Goal: Transaction & Acquisition: Purchase product/service

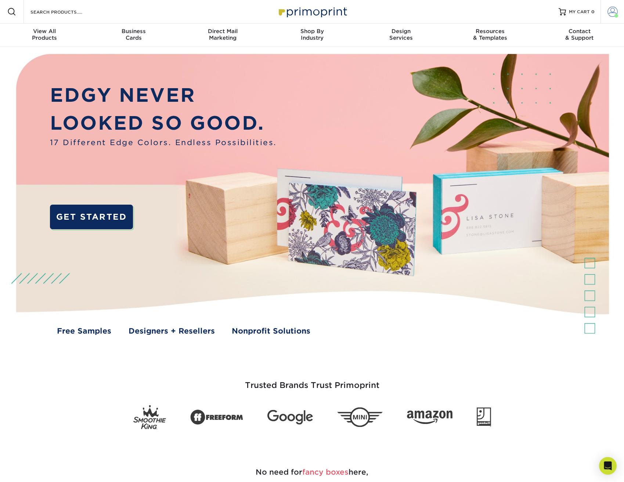
click at [613, 11] on span at bounding box center [613, 12] width 10 height 10
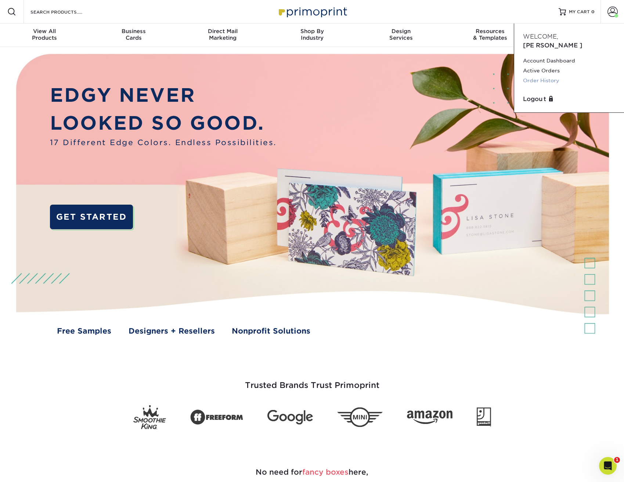
click at [551, 76] on link "Order History" at bounding box center [569, 81] width 92 height 10
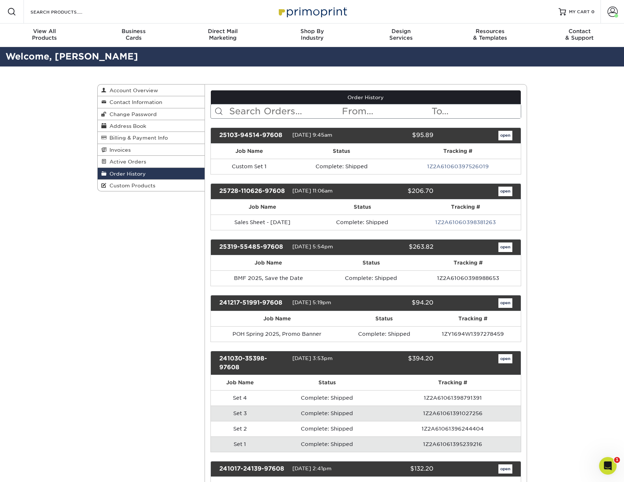
click at [508, 135] on link "open" at bounding box center [506, 136] width 14 height 10
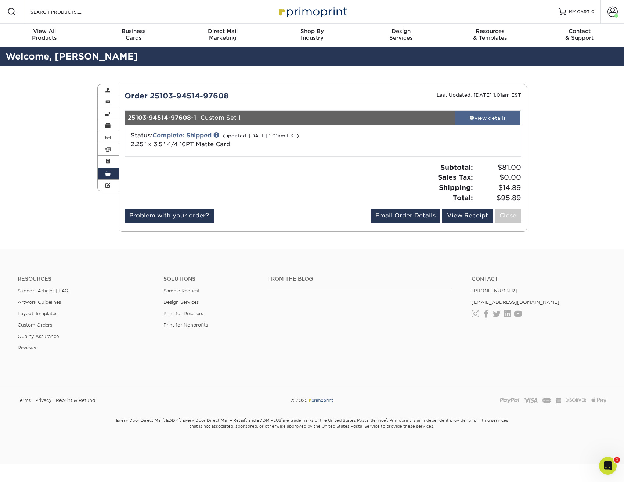
click at [490, 115] on div "view details" at bounding box center [488, 117] width 66 height 7
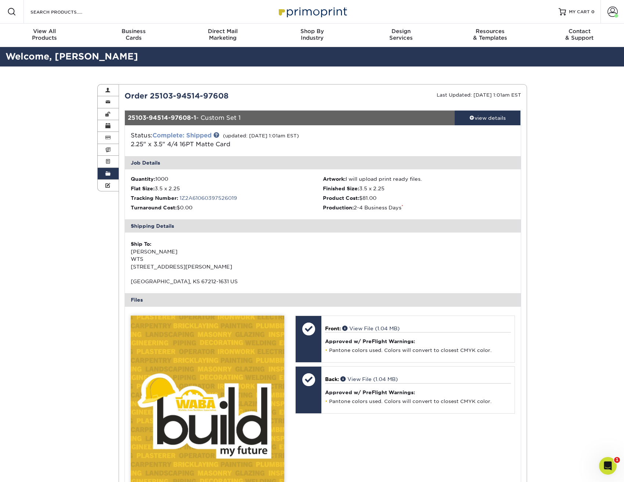
click at [197, 133] on link "Complete: Shipped" at bounding box center [182, 135] width 59 height 7
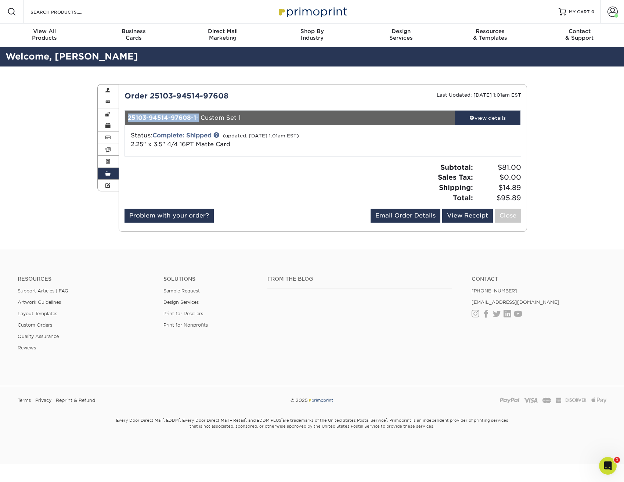
drag, startPoint x: 197, startPoint y: 119, endPoint x: 127, endPoint y: 119, distance: 69.8
click at [127, 119] on div "25103-94514-97608-1 - Custom Set 1" at bounding box center [290, 118] width 330 height 15
copy div "25103-94514-97608-1"
click at [612, 470] on div "Open Intercom Messenger" at bounding box center [607, 465] width 24 height 24
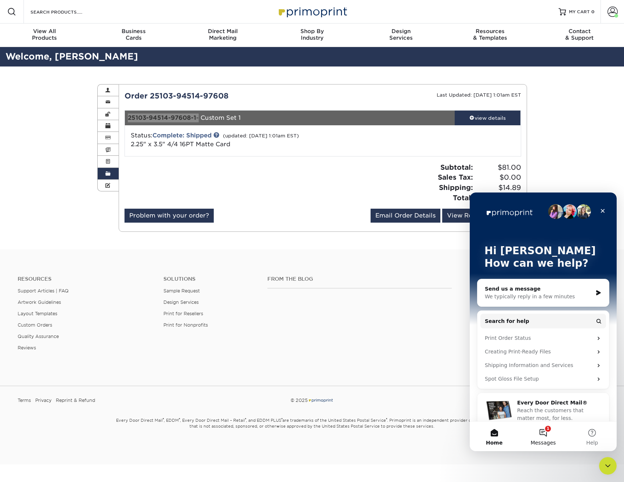
click at [548, 433] on button "1 Messages" at bounding box center [543, 436] width 49 height 29
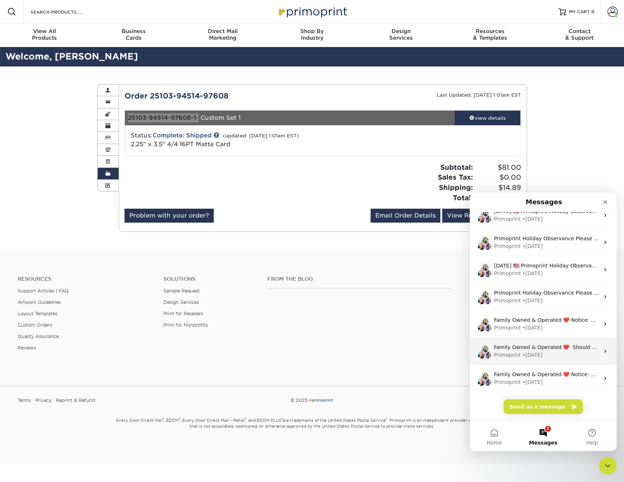
scroll to position [92, 0]
click at [549, 409] on button "Send us a message" at bounding box center [543, 406] width 79 height 15
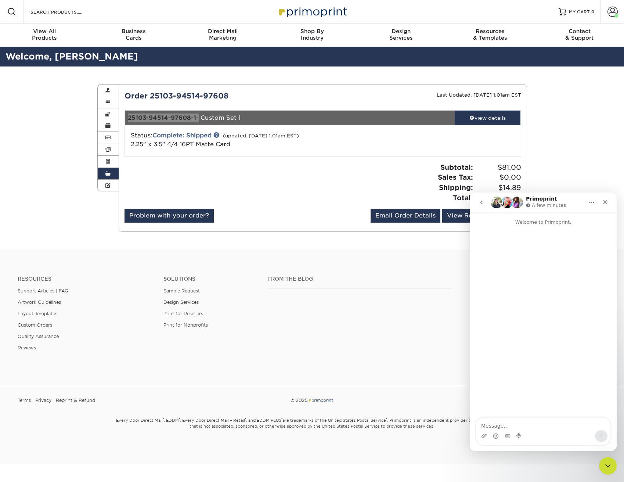
scroll to position [62, 0]
type textarea "Hi. I need to reorder 25103-94514-97608-1. What's the best and quickest way to …"
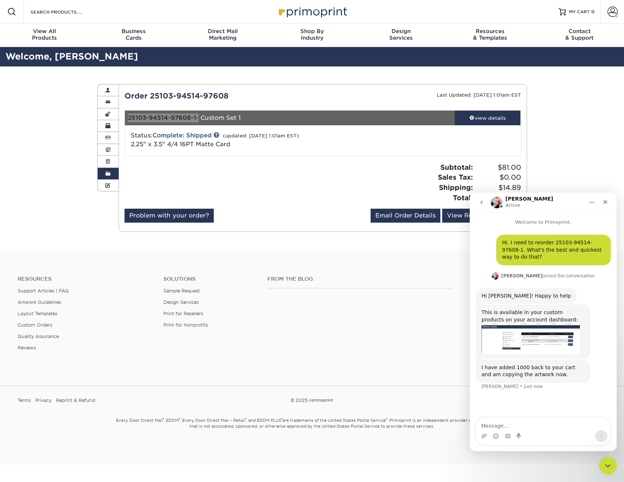
click at [512, 427] on textarea "Message…" at bounding box center [543, 424] width 135 height 12
type textarea "Thanks so much!"
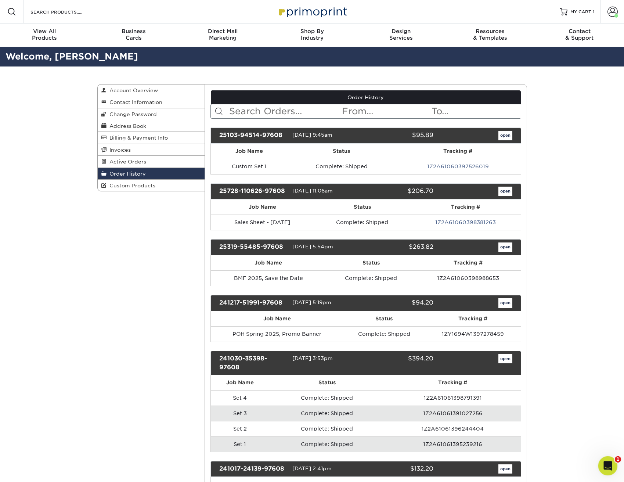
click at [609, 467] on icon "Open Intercom Messenger" at bounding box center [607, 465] width 12 height 12
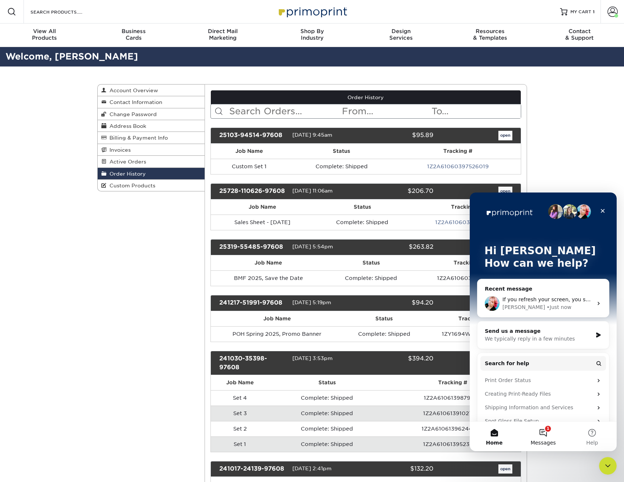
click at [548, 434] on button "1 Messages" at bounding box center [543, 436] width 49 height 29
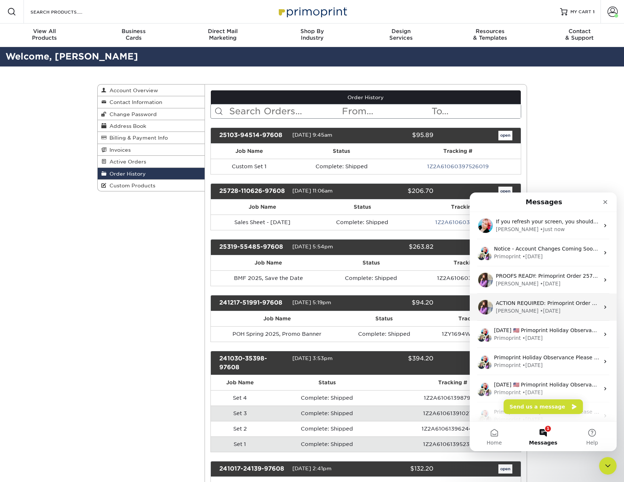
scroll to position [0, 0]
click at [572, 232] on div "Jenny • Just now" at bounding box center [548, 229] width 104 height 8
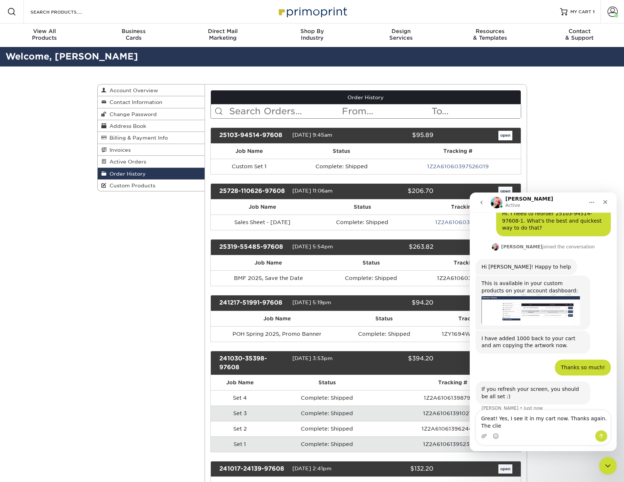
scroll to position [36, 0]
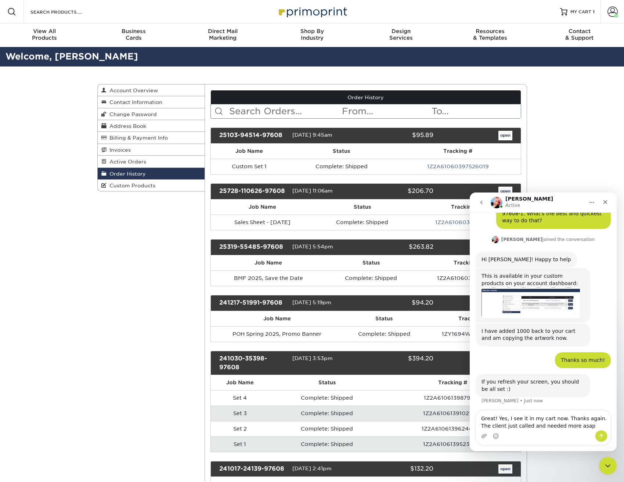
type textarea "Great! Yes, I see it in my cart now. Thanks again. The client just called and n…"
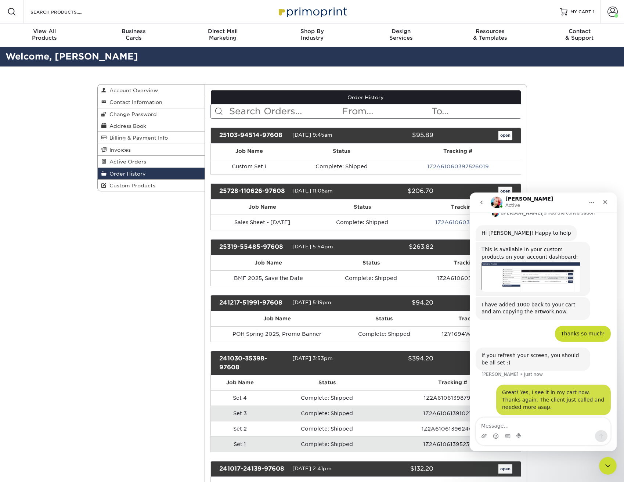
scroll to position [65, 0]
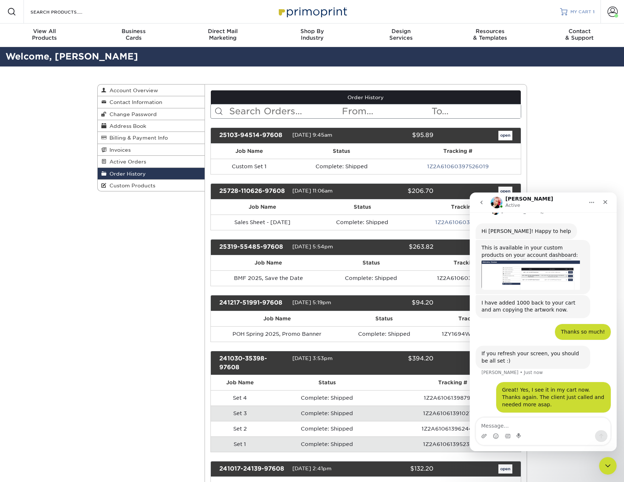
click at [574, 10] on span "MY CART" at bounding box center [581, 12] width 21 height 6
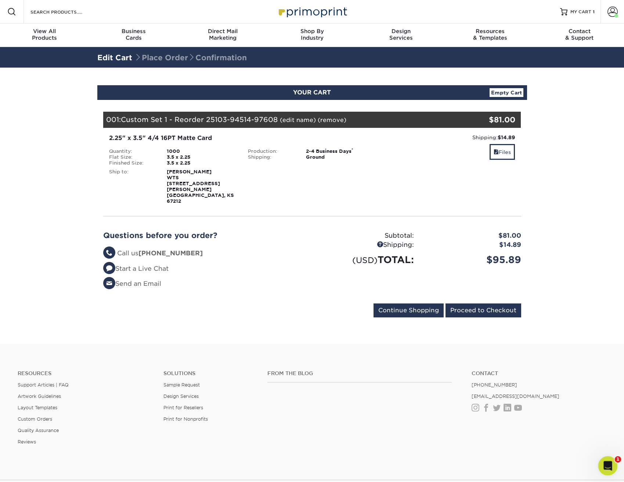
click at [607, 465] on icon "Open Intercom Messenger" at bounding box center [607, 465] width 12 height 12
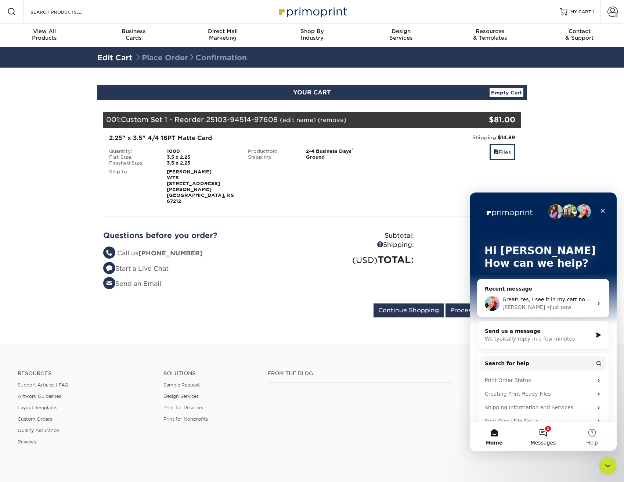
click at [547, 434] on button "1 Messages" at bounding box center [543, 436] width 49 height 29
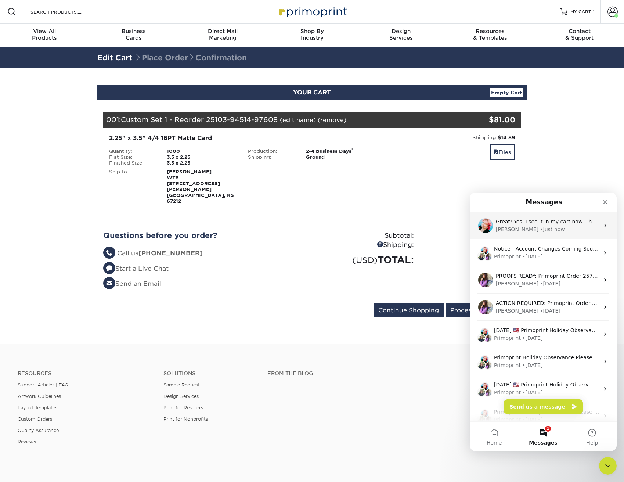
click at [583, 230] on div "Jenny • Just now" at bounding box center [548, 230] width 104 height 8
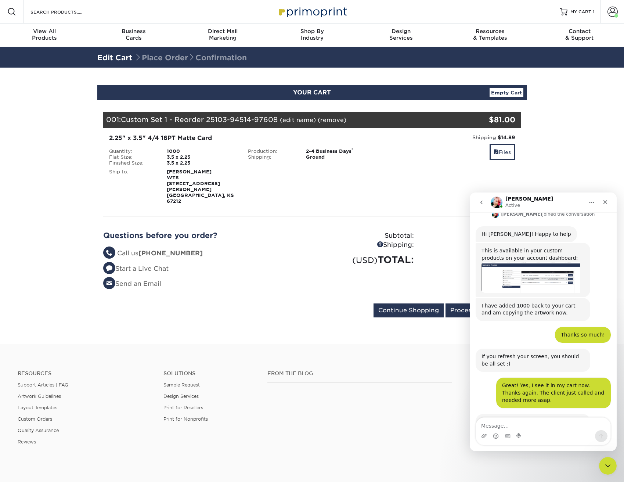
scroll to position [100, 0]
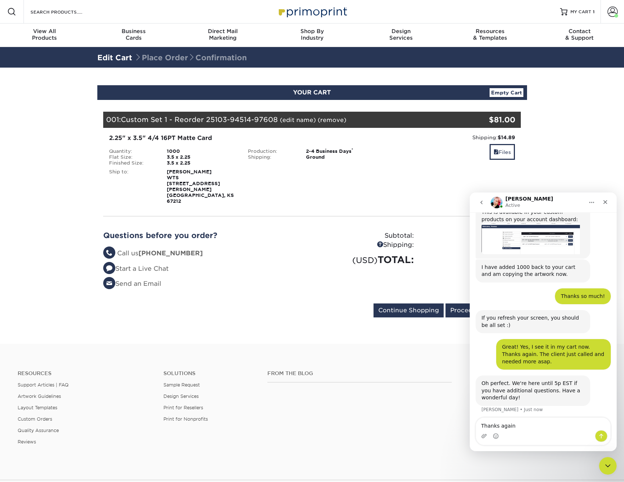
type textarea "Thanks again."
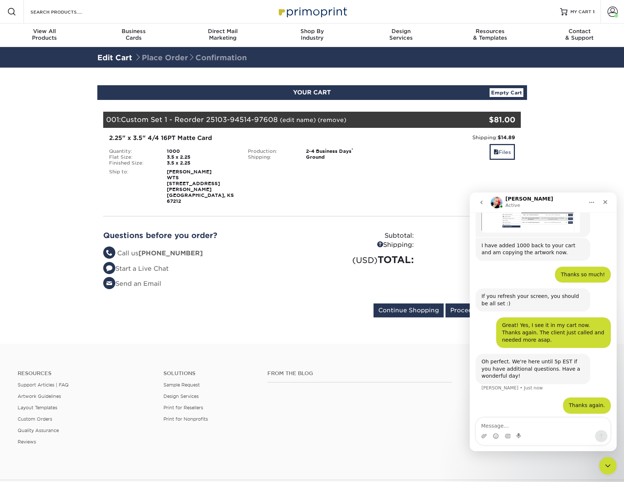
click at [335, 253] on div "(USD) TOTAL:" at bounding box center [365, 260] width 107 height 14
click at [461, 304] on input "Proceed to Checkout" at bounding box center [484, 311] width 76 height 14
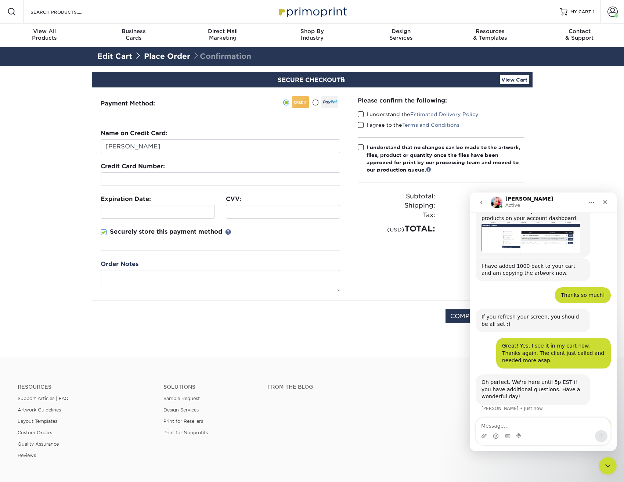
scroll to position [122, 0]
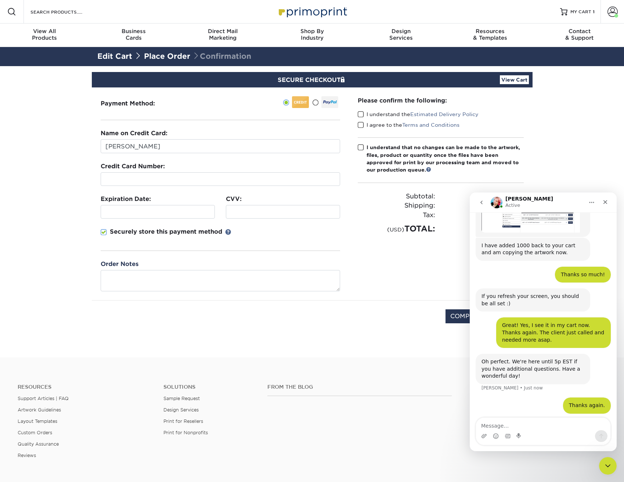
click at [147, 208] on iframe at bounding box center [158, 211] width 108 height 7
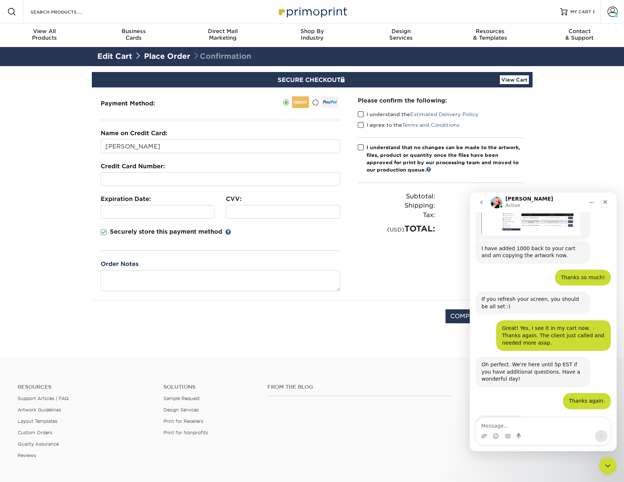
scroll to position [144, 0]
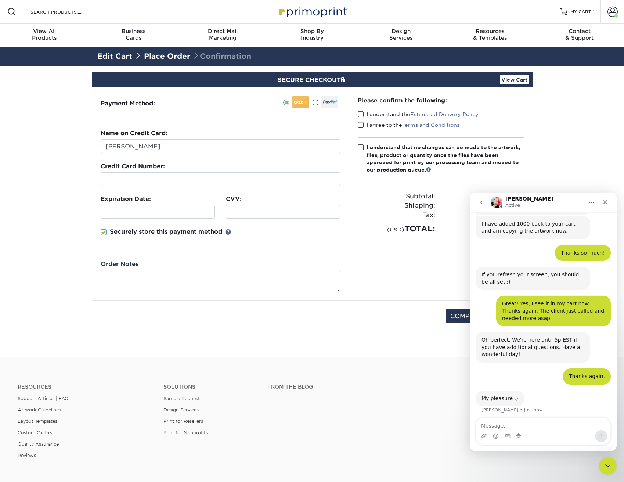
click at [101, 231] on span at bounding box center [104, 232] width 6 height 7
click at [0, 0] on input "Securely store this payment method" at bounding box center [0, 0] width 0 height 0
click at [375, 257] on div "Please confirm the following: I understand the Estimated Delivery Policy I agre…" at bounding box center [441, 193] width 184 height 213
click at [608, 462] on icon "Close Intercom Messenger" at bounding box center [607, 464] width 9 height 9
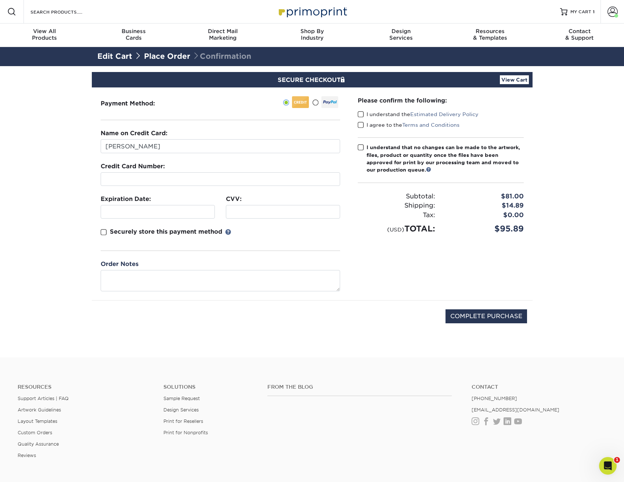
scroll to position [0, 0]
click at [359, 112] on span at bounding box center [361, 114] width 6 height 7
click at [0, 0] on input "I understand the Estimated Delivery Policy" at bounding box center [0, 0] width 0 height 0
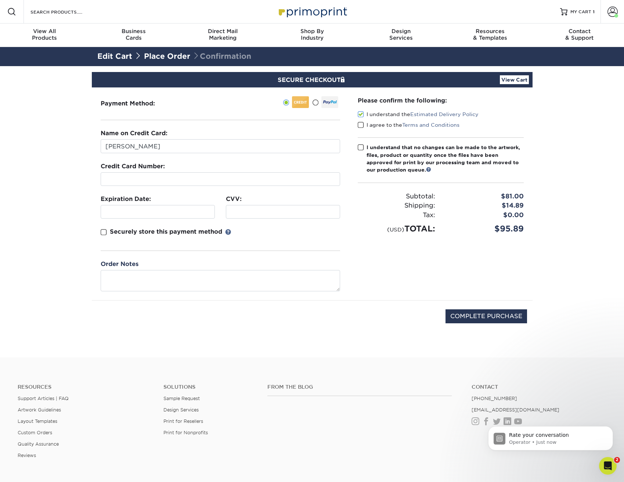
click at [361, 128] on span at bounding box center [361, 125] width 6 height 7
click at [0, 0] on input "I agree to the Terms and Conditions" at bounding box center [0, 0] width 0 height 0
click at [361, 149] on span at bounding box center [361, 147] width 6 height 7
click at [0, 0] on input "I understand that no changes can be made to the artwork, files, product or quan…" at bounding box center [0, 0] width 0 height 0
click at [499, 317] on input "COMPLETE PURCHASE" at bounding box center [487, 316] width 82 height 14
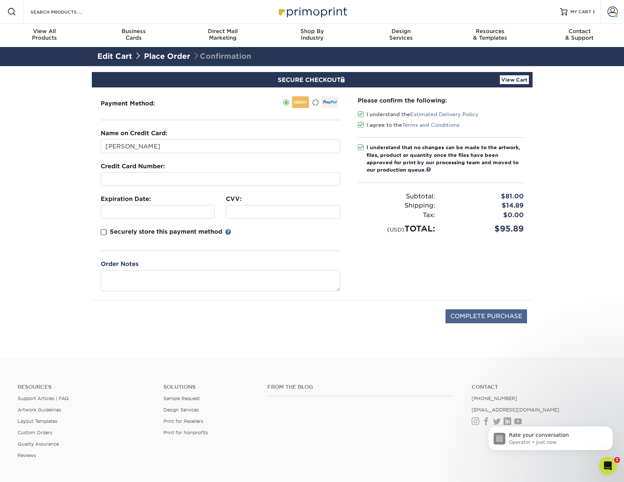
type input "PROCESSING, PLEASE WAIT..."
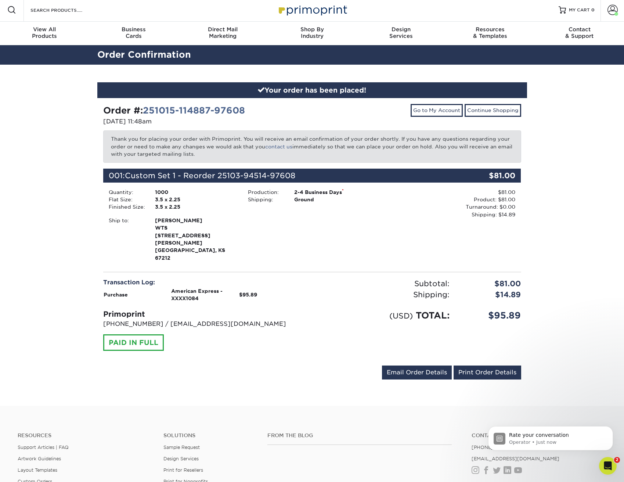
scroll to position [3, 0]
